Goal: Find specific page/section: Find specific page/section

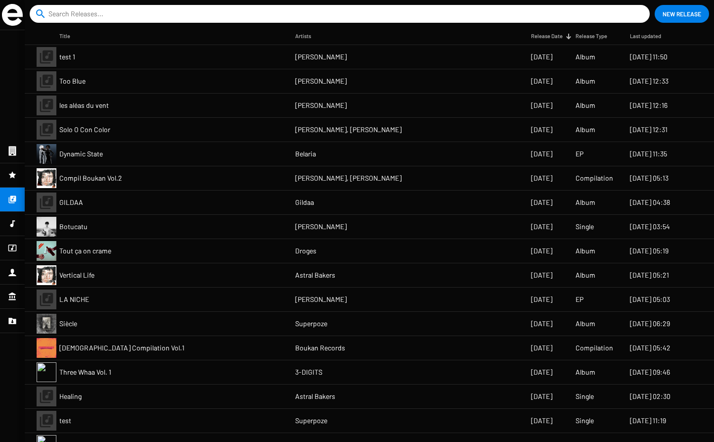
click at [80, 269] on mat-cell "Vertical Life" at bounding box center [177, 275] width 236 height 24
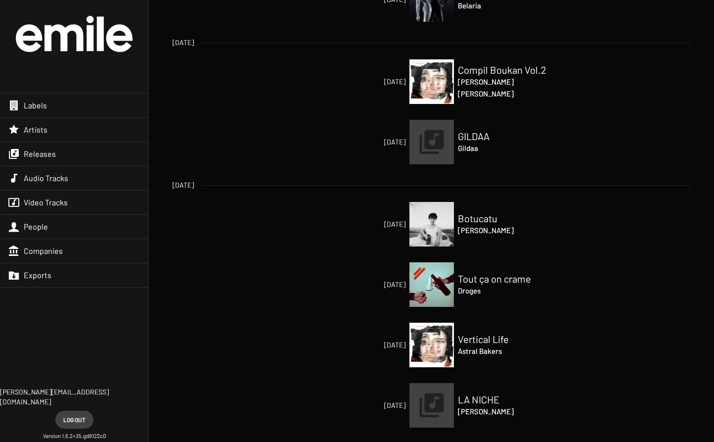
scroll to position [360, 0]
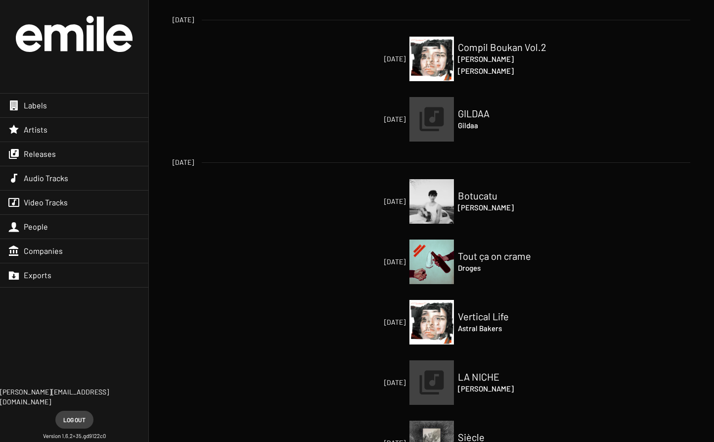
click at [471, 314] on h2 "Vertical Life" at bounding box center [507, 316] width 99 height 12
